Goal: Check status: Check status

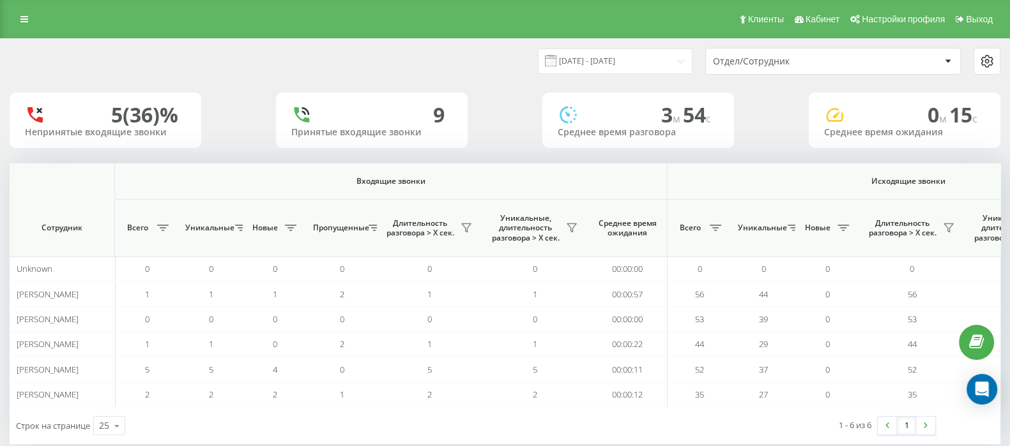
scroll to position [0, 791]
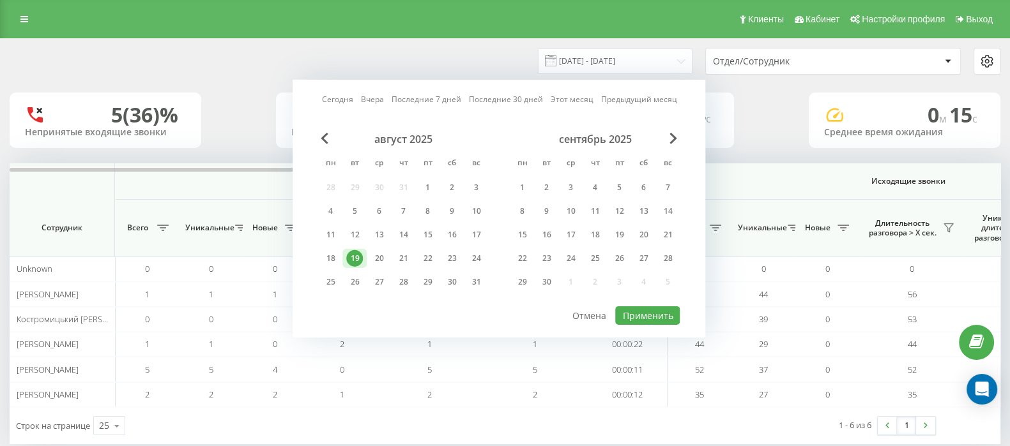
click at [347, 98] on link "Сегодня" at bounding box center [336, 99] width 31 height 12
click at [647, 313] on button "Применить" at bounding box center [647, 316] width 64 height 19
type input "20.08.2025 - 20.08.2025"
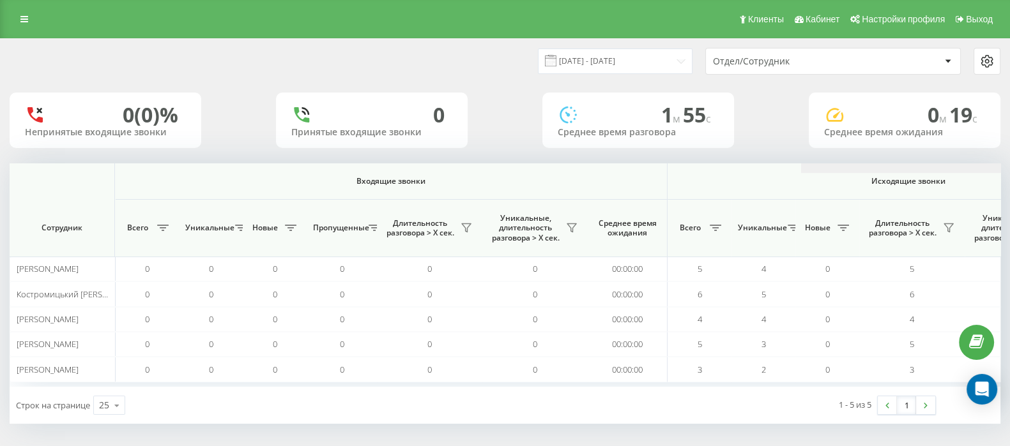
scroll to position [0, 791]
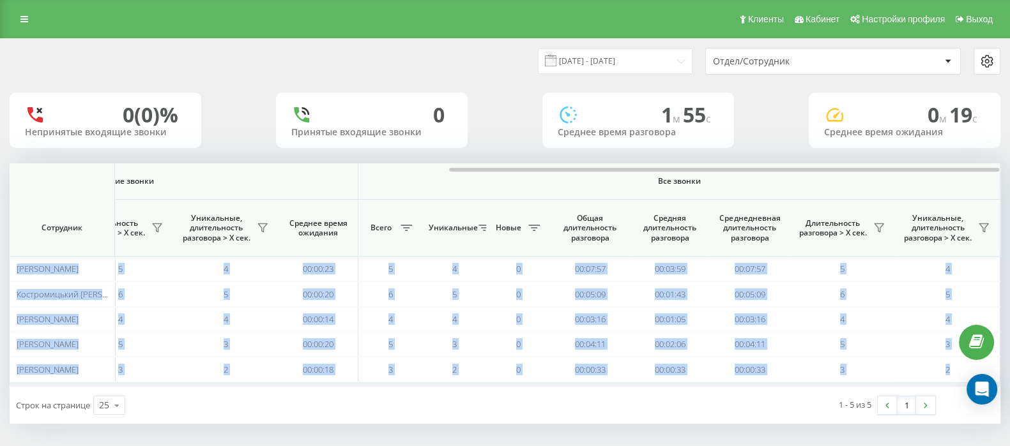
drag, startPoint x: 408, startPoint y: 167, endPoint x: 1021, endPoint y: 169, distance: 613.1
click at [1009, 169] on html "go.keycrm.app Проекты go.keycrm.app Дашборд Центр обращений Аналитика Ваши отче…" at bounding box center [505, 223] width 1010 height 446
click at [872, 226] on button at bounding box center [878, 228] width 19 height 20
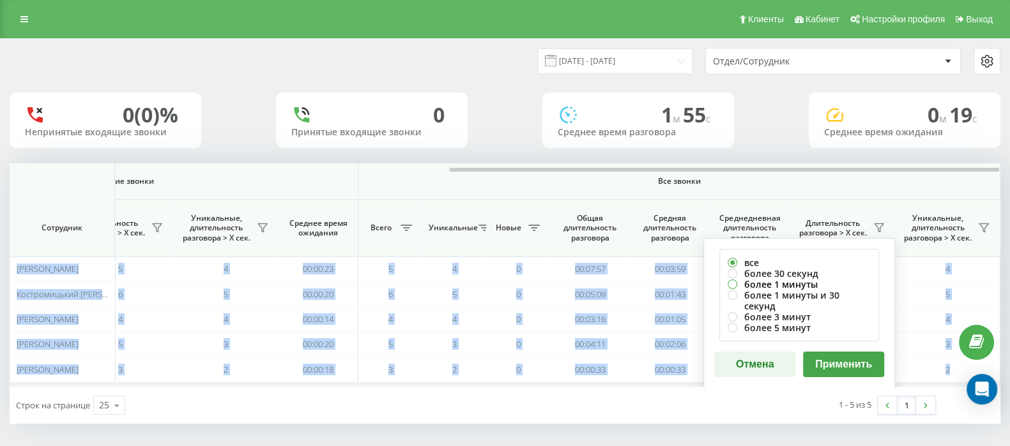
click at [735, 284] on label "более 1 минуты" at bounding box center [798, 284] width 143 height 11
radio input "true"
drag, startPoint x: 853, startPoint y: 356, endPoint x: 867, endPoint y: 319, distance: 39.0
click at [853, 356] on button "Применить" at bounding box center [843, 365] width 81 height 26
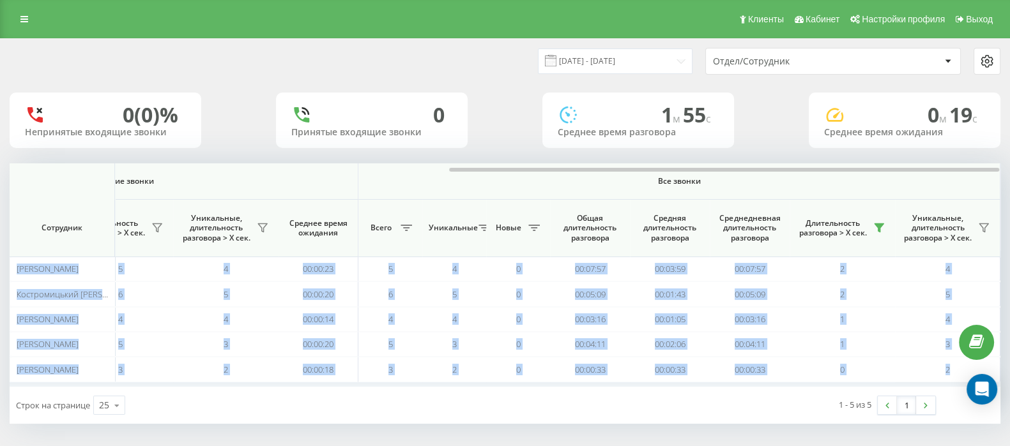
drag, startPoint x: 547, startPoint y: 166, endPoint x: 1021, endPoint y: 181, distance: 474.1
click at [1009, 181] on html "go.keycrm.app Проекты go.keycrm.app Дашборд Центр обращений Аналитика Ваши отче…" at bounding box center [505, 223] width 1010 height 446
